Goal: Task Accomplishment & Management: Manage account settings

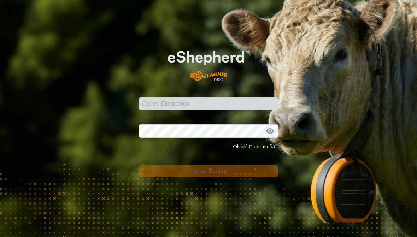
click at [209, 102] on input "Correo Electrónico" at bounding box center [208, 103] width 139 height 13
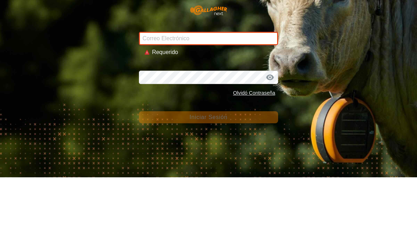
click at [196, 91] on input "Correo Electrónico" at bounding box center [208, 97] width 139 height 13
type input "[EMAIL_ADDRESS][DOMAIN_NAME]"
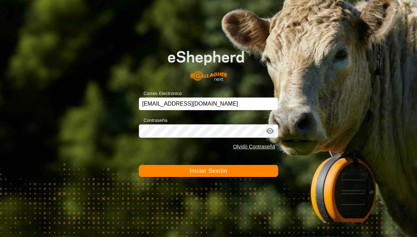
click at [219, 171] on span "Iniciar Sesión" at bounding box center [208, 171] width 38 height 6
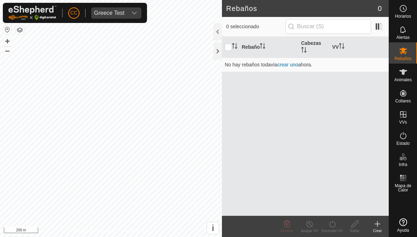
click at [126, 9] on span "Greece Test" at bounding box center [109, 12] width 36 height 11
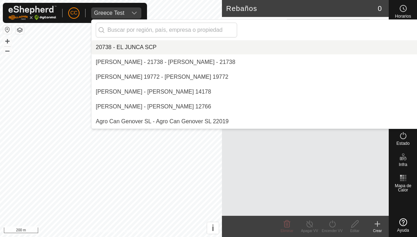
scroll to position [1988, 0]
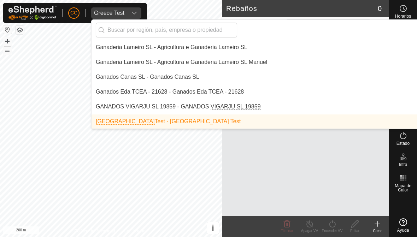
click at [170, 27] on input "text" at bounding box center [166, 30] width 141 height 15
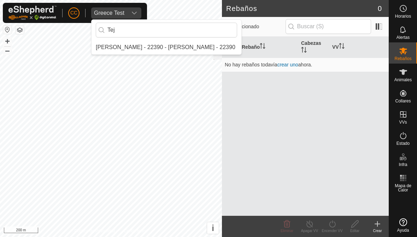
scroll to position [0, 0]
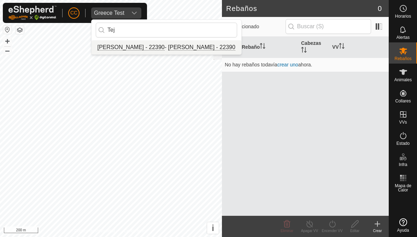
type input "Tej"
click at [138, 42] on li "[PERSON_NAME] - 22390 - [PERSON_NAME] - 22390" at bounding box center [166, 47] width 150 height 14
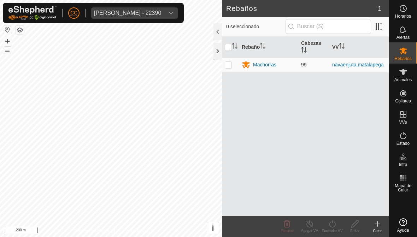
click at [215, 59] on div at bounding box center [217, 51] width 8 height 17
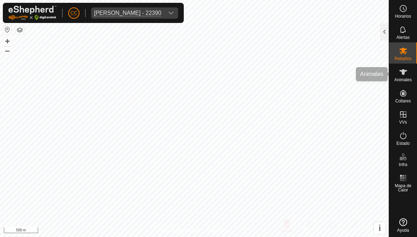
click at [408, 74] on es-animals-svg-icon at bounding box center [403, 71] width 13 height 11
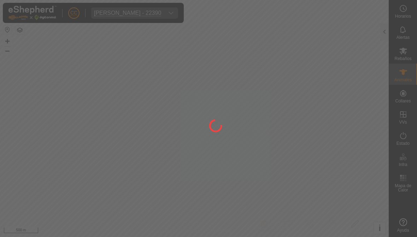
click at [410, 75] on div at bounding box center [208, 118] width 417 height 237
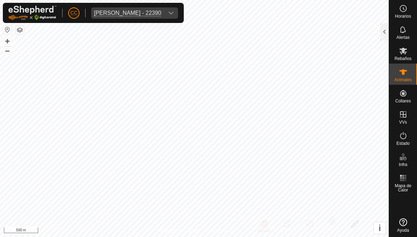
click at [384, 30] on div at bounding box center [384, 31] width 8 height 17
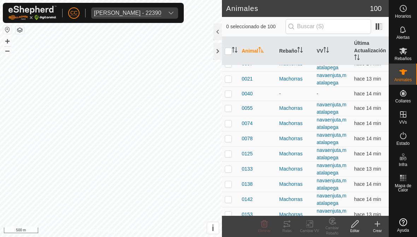
scroll to position [36, 0]
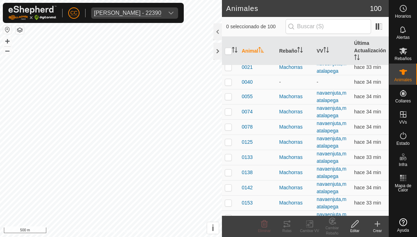
click at [220, 55] on div at bounding box center [217, 51] width 8 height 17
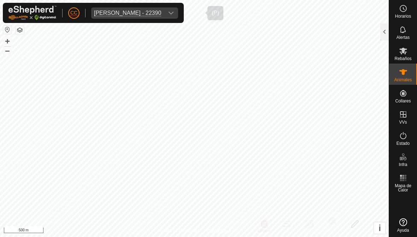
click at [178, 16] on div "dropdown trigger" at bounding box center [171, 12] width 14 height 11
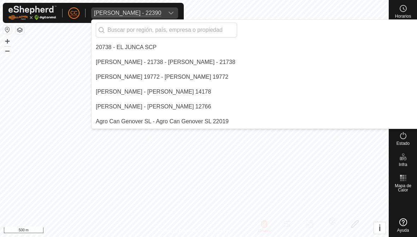
scroll to position [2893, 0]
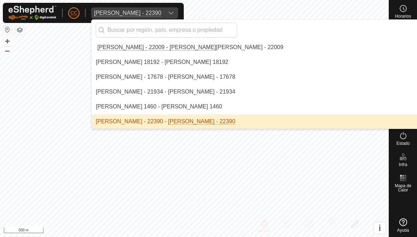
click at [170, 24] on input "text" at bounding box center [166, 30] width 141 height 15
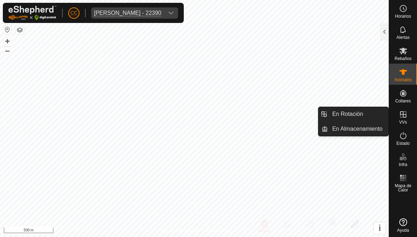
click at [349, 113] on span "En Rotación" at bounding box center [347, 114] width 31 height 8
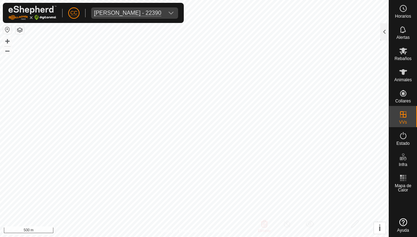
click at [387, 29] on div at bounding box center [384, 31] width 8 height 17
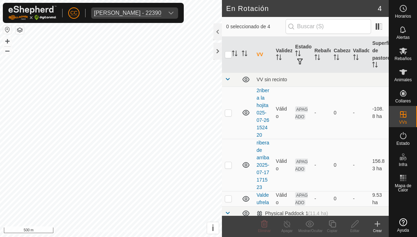
click at [380, 221] on icon at bounding box center [377, 224] width 8 height 8
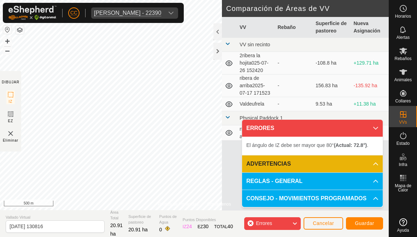
click at [329, 224] on span "Cancelar" at bounding box center [323, 223] width 21 height 6
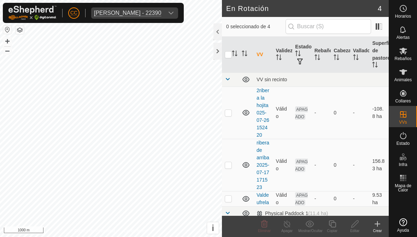
click at [377, 224] on icon at bounding box center [377, 224] width 8 height 8
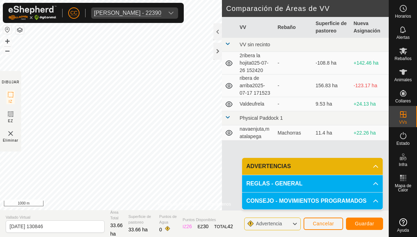
click at [372, 223] on span "Guardar" at bounding box center [364, 224] width 19 height 6
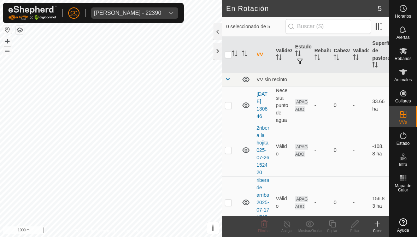
click at [377, 224] on icon at bounding box center [377, 223] width 0 height 5
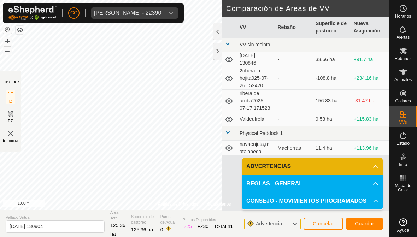
click at [325, 223] on span "Cancelar" at bounding box center [323, 224] width 21 height 6
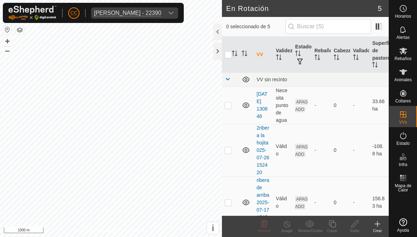
click at [225, 105] on p-checkbox at bounding box center [228, 105] width 7 height 6
click at [262, 226] on icon at bounding box center [264, 224] width 8 height 8
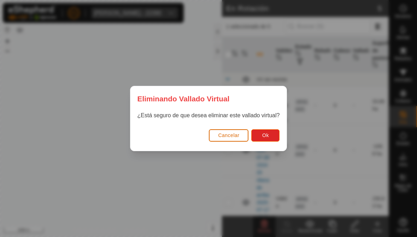
click at [267, 137] on span "Ok" at bounding box center [265, 135] width 7 height 6
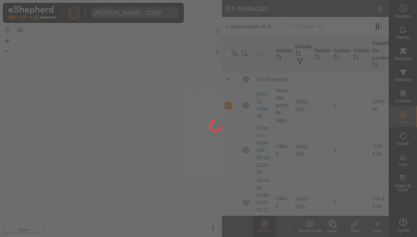
checkbox input "false"
